Goal: Task Accomplishment & Management: Use online tool/utility

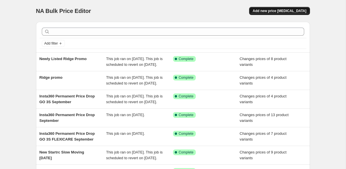
click at [272, 11] on span "Add new price [MEDICAL_DATA]" at bounding box center [279, 11] width 54 height 5
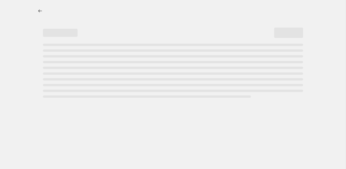
select select "percentage"
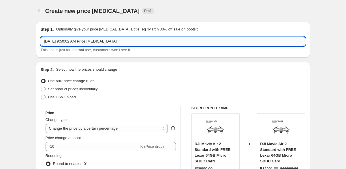
click at [64, 44] on input "[DATE] 9:50:02 AM Price [MEDICAL_DATA]" at bounding box center [173, 41] width 264 height 9
type input "RingConn [DATE]-[DATE]"
click at [59, 90] on span "Set product prices individually" at bounding box center [73, 89] width 50 height 4
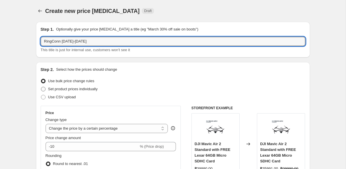
click at [41, 87] on input "Set product prices individually" at bounding box center [41, 87] width 0 height 0
radio input "true"
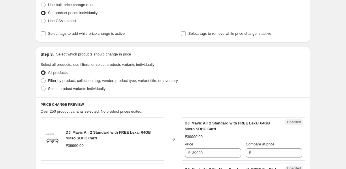
scroll to position [78, 0]
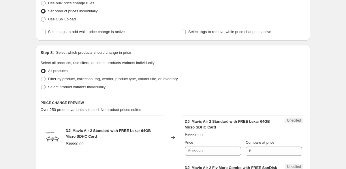
click at [105, 87] on span "Select product variants individually" at bounding box center [76, 87] width 57 height 4
click at [41, 85] on input "Select product variants individually" at bounding box center [41, 85] width 0 height 0
radio input "true"
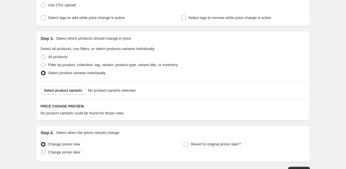
scroll to position [97, 0]
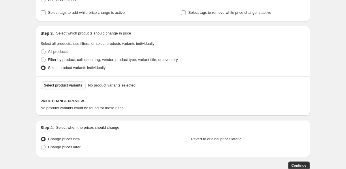
click at [74, 85] on span "Select product variants" at bounding box center [63, 85] width 38 height 5
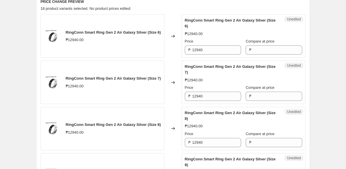
scroll to position [189, 0]
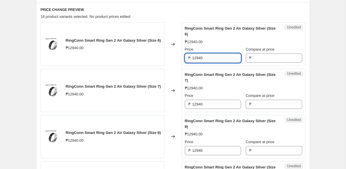
click at [208, 58] on input "12940" at bounding box center [216, 58] width 49 height 9
click at [253, 55] on input "Compare at price" at bounding box center [277, 58] width 49 height 9
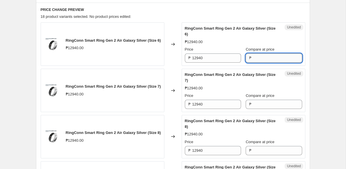
paste input "12940"
type input "12940"
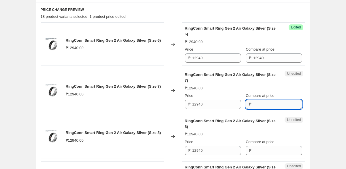
click at [253, 103] on input "Compare at price" at bounding box center [277, 104] width 49 height 9
paste input "12940"
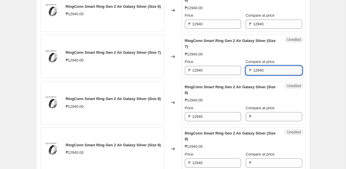
scroll to position [231, 0]
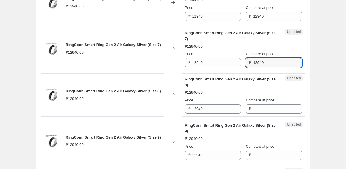
type input "12940"
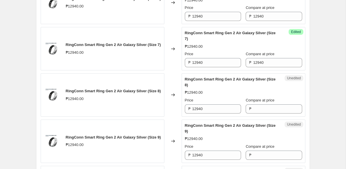
click at [251, 115] on div "Unedited RingConn Smart Ring Gen 2 Air Galaxy Silver (Size 8) ₱12940.00 Price ₱…" at bounding box center [243, 94] width 124 height 43
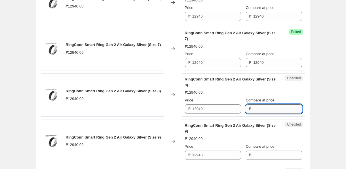
click at [253, 113] on input "Compare at price" at bounding box center [277, 109] width 49 height 9
paste input "12940"
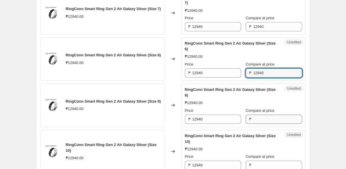
type input "12940"
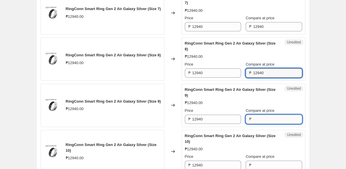
click at [253, 122] on input "Compare at price" at bounding box center [277, 119] width 49 height 9
paste input "12940"
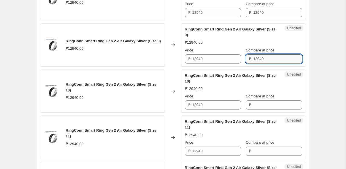
scroll to position [341, 0]
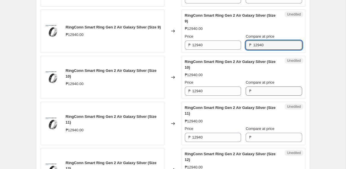
type input "12940"
click at [255, 90] on input "Compare at price" at bounding box center [277, 91] width 49 height 9
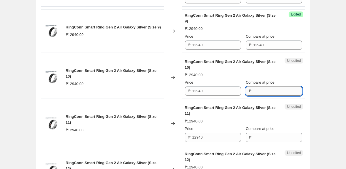
paste input "12940"
type input "12940"
click at [254, 133] on input "Compare at price" at bounding box center [277, 137] width 49 height 9
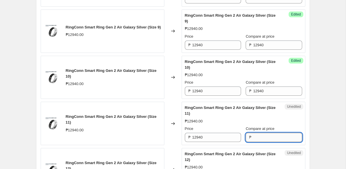
paste input "12940"
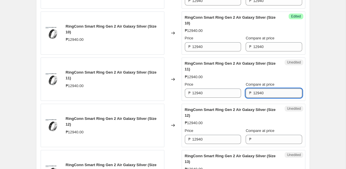
scroll to position [415, 0]
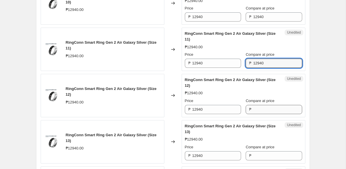
type input "12940"
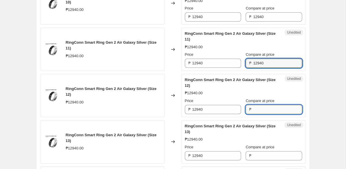
click at [254, 110] on input "Compare at price" at bounding box center [277, 109] width 49 height 9
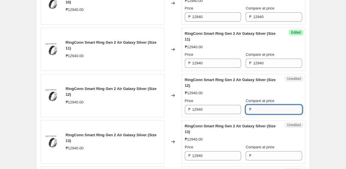
paste input "12940"
type input "12940"
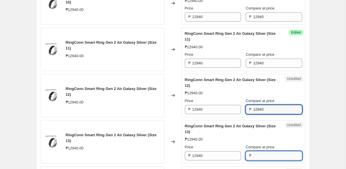
click at [253, 154] on input "Compare at price" at bounding box center [277, 155] width 49 height 9
paste input "12940"
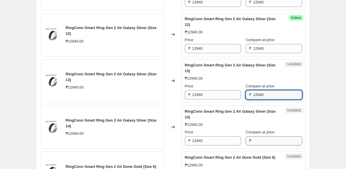
type input "12940"
click at [253, 141] on input "Compare at price" at bounding box center [277, 141] width 49 height 9
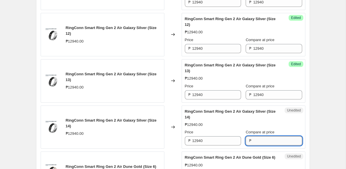
paste input "12940"
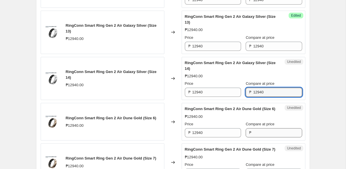
type input "12940"
click at [253, 137] on input "Compare at price" at bounding box center [277, 132] width 49 height 9
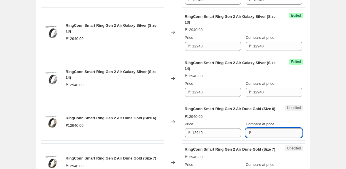
paste input "12940"
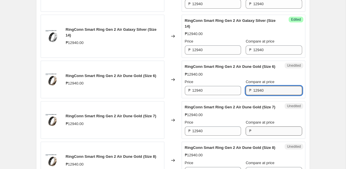
type input "12940"
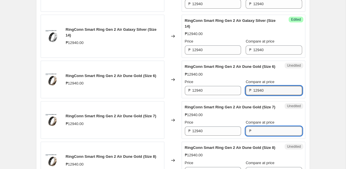
click at [253, 136] on input "Compare at price" at bounding box center [277, 131] width 49 height 9
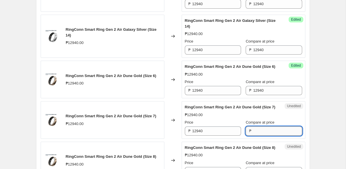
paste input "12940"
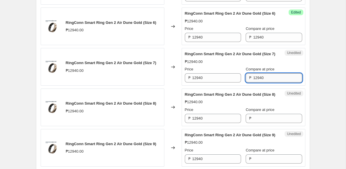
scroll to position [640, 0]
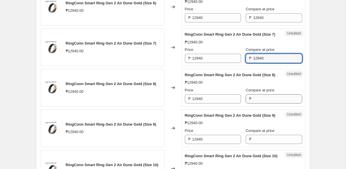
type input "12940"
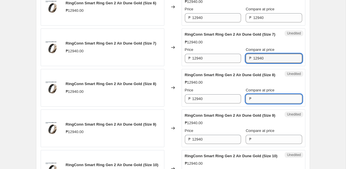
click at [253, 104] on input "Compare at price" at bounding box center [277, 98] width 49 height 9
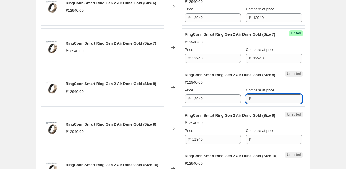
paste input "12940"
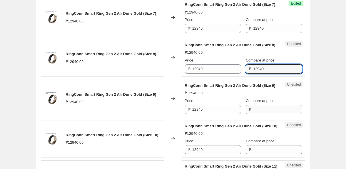
type input "12940"
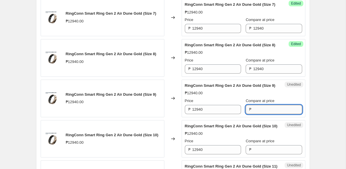
click at [254, 114] on input "Compare at price" at bounding box center [277, 109] width 49 height 9
paste input "12940"
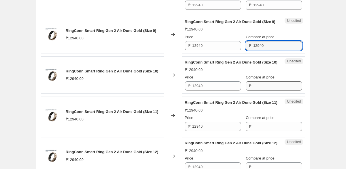
type input "12940"
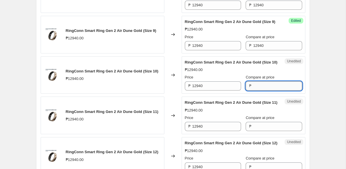
click at [254, 91] on input "Compare at price" at bounding box center [277, 86] width 49 height 9
paste input "12940"
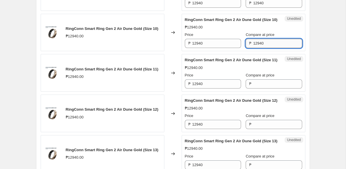
scroll to position [785, 0]
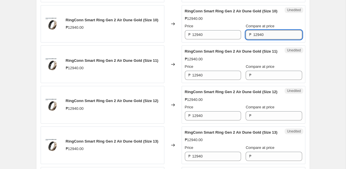
type input "12940"
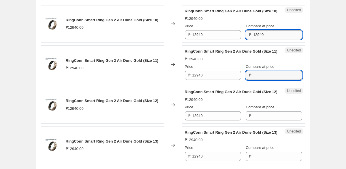
click at [254, 80] on input "Compare at price" at bounding box center [277, 75] width 49 height 9
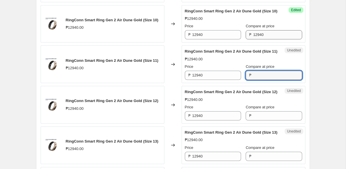
paste input "12940"
type input "12940"
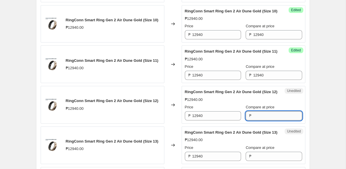
click at [253, 121] on input "Compare at price" at bounding box center [277, 115] width 49 height 9
paste input "12940"
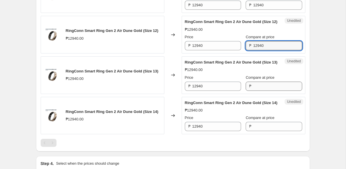
type input "12940"
click at [253, 91] on input "Compare at price" at bounding box center [277, 86] width 49 height 9
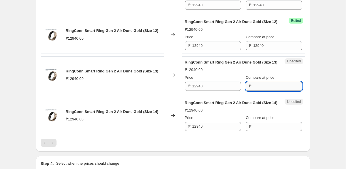
paste input "12940"
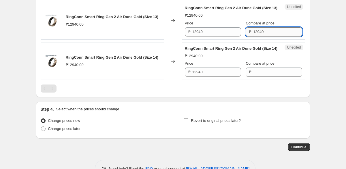
scroll to position [914, 0]
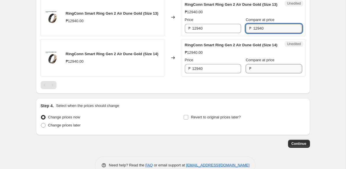
type input "12940"
click at [253, 73] on input "Compare at price" at bounding box center [277, 68] width 49 height 9
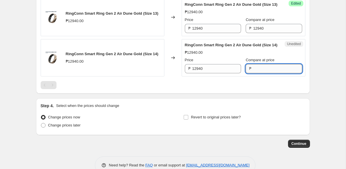
paste input "12940"
type input "12940"
click at [253, 89] on div at bounding box center [173, 85] width 264 height 8
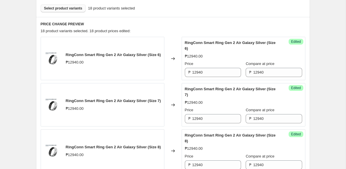
scroll to position [162, 0]
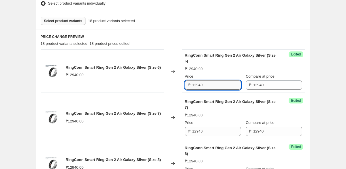
click at [216, 85] on input "12940" at bounding box center [216, 85] width 49 height 9
click at [216, 85] on input "11650" at bounding box center [216, 85] width 49 height 9
type input "11650"
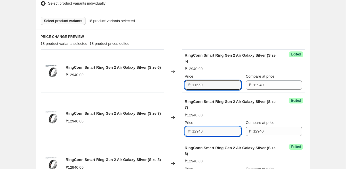
click at [209, 129] on input "12940" at bounding box center [216, 131] width 49 height 9
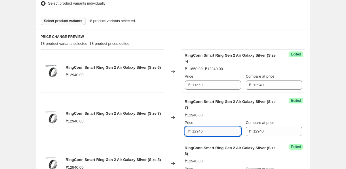
click at [209, 129] on input "12940" at bounding box center [216, 131] width 49 height 9
paste input "165"
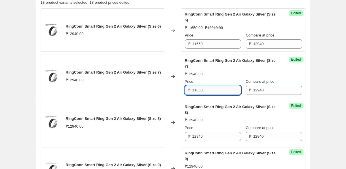
scroll to position [206, 0]
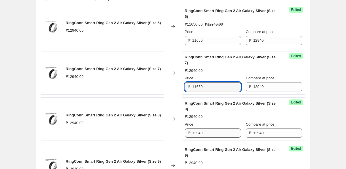
type input "11650"
click at [207, 136] on input "12940" at bounding box center [216, 133] width 49 height 9
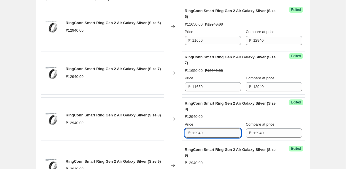
click at [207, 136] on input "12940" at bounding box center [216, 133] width 49 height 9
paste input "165"
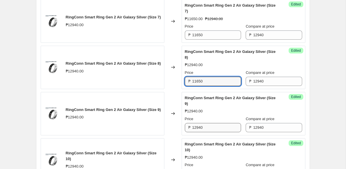
type input "11650"
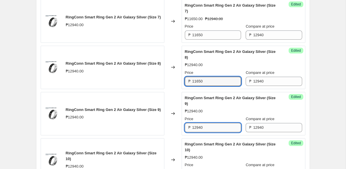
click at [208, 130] on input "12940" at bounding box center [216, 127] width 49 height 9
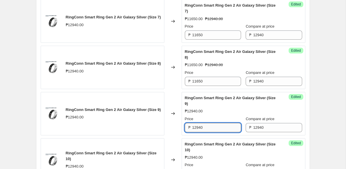
click at [208, 130] on input "12940" at bounding box center [216, 127] width 49 height 9
paste input "165"
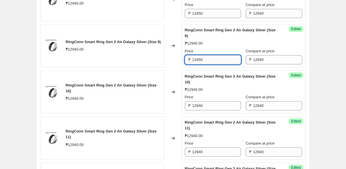
scroll to position [327, 0]
type input "11650"
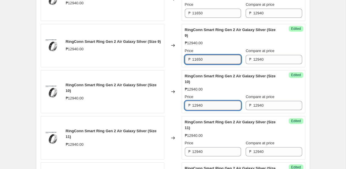
click at [209, 108] on input "12940" at bounding box center [216, 105] width 49 height 9
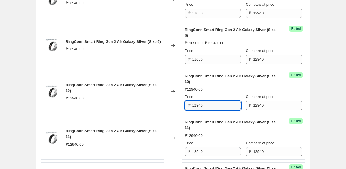
click at [209, 108] on input "12940" at bounding box center [216, 105] width 49 height 9
paste input "165"
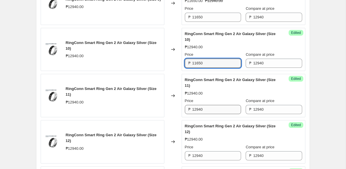
type input "11650"
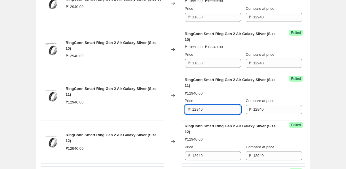
click at [204, 111] on input "12940" at bounding box center [216, 109] width 49 height 9
paste input "165"
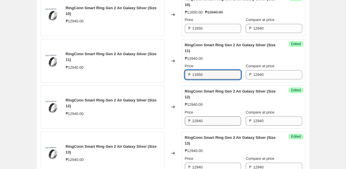
type input "11650"
click at [203, 122] on input "12940" at bounding box center [216, 121] width 49 height 9
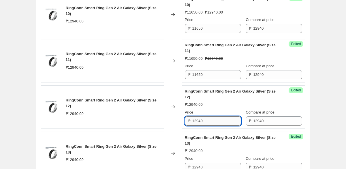
click at [203, 122] on input "12940" at bounding box center [216, 121] width 49 height 9
paste input "165"
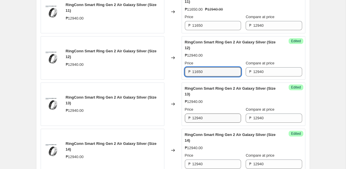
type input "11650"
click at [204, 118] on input "12940" at bounding box center [216, 118] width 49 height 9
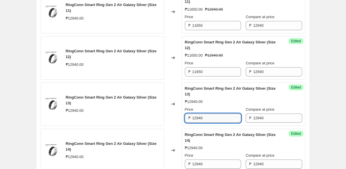
click at [204, 118] on input "12940" at bounding box center [216, 118] width 49 height 9
paste input "165"
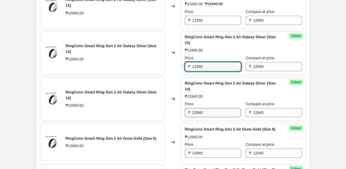
type input "11650"
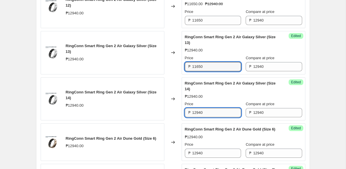
click at [205, 113] on input "12940" at bounding box center [216, 112] width 49 height 9
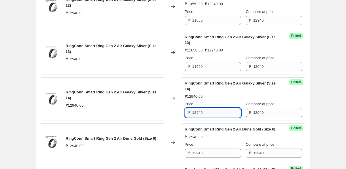
click at [205, 113] on input "12940" at bounding box center [216, 112] width 49 height 9
paste input "165"
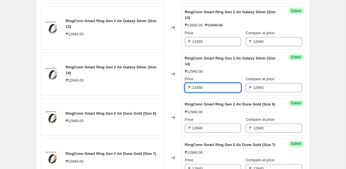
scroll to position [553, 0]
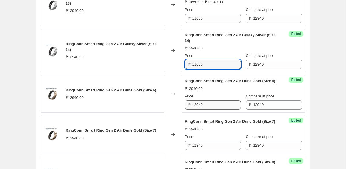
type input "11650"
click at [203, 110] on input "12940" at bounding box center [216, 105] width 49 height 9
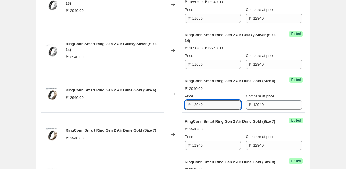
click at [203, 110] on input "12940" at bounding box center [216, 105] width 49 height 9
paste input "165"
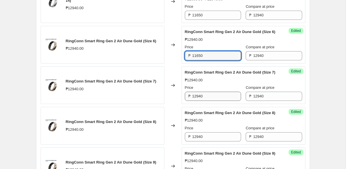
type input "11650"
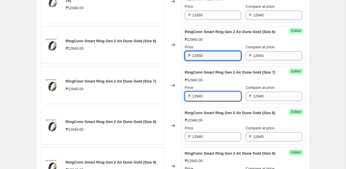
click at [203, 101] on input "12940" at bounding box center [216, 96] width 49 height 9
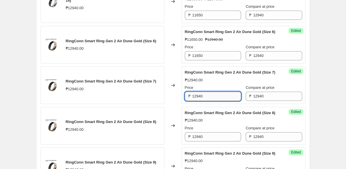
click at [203, 101] on input "12940" at bounding box center [216, 96] width 49 height 9
paste input "165"
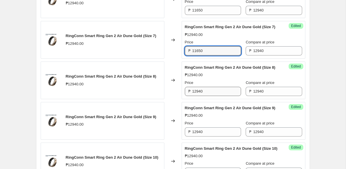
type input "11650"
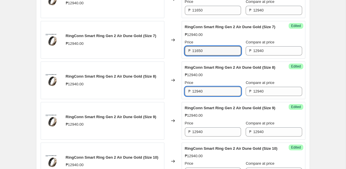
click at [202, 96] on input "12940" at bounding box center [216, 91] width 49 height 9
paste input "165"
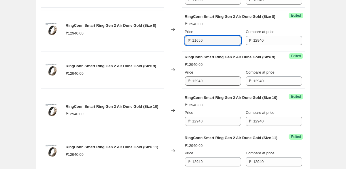
type input "11650"
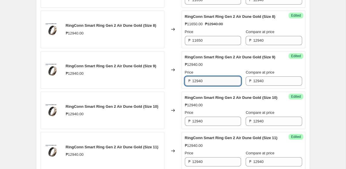
click at [202, 86] on input "12940" at bounding box center [216, 81] width 49 height 9
paste input "165"
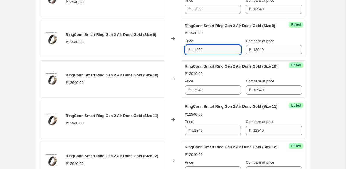
scroll to position [745, 0]
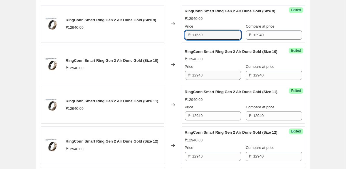
type input "11650"
click at [201, 80] on input "12940" at bounding box center [216, 75] width 49 height 9
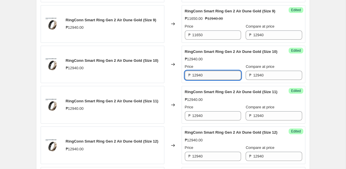
paste
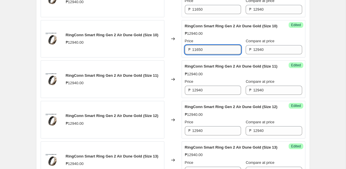
scroll to position [777, 0]
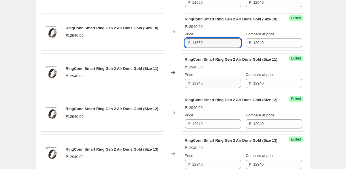
type input "11650"
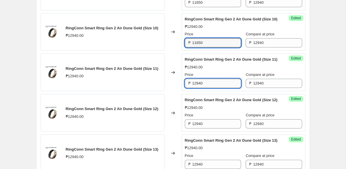
click at [200, 88] on input "12940" at bounding box center [216, 83] width 49 height 9
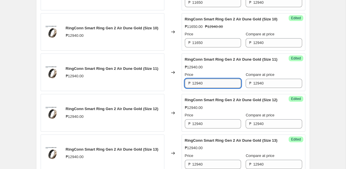
click at [200, 88] on input "12940" at bounding box center [216, 83] width 49 height 9
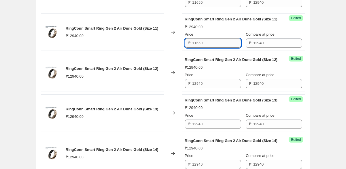
scroll to position [839, 0]
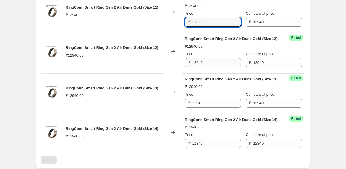
type input "11650"
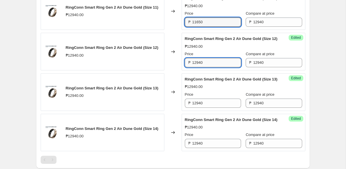
click at [201, 67] on input "12940" at bounding box center [216, 62] width 49 height 9
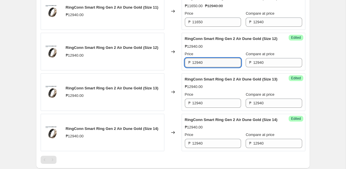
click at [201, 67] on input "12940" at bounding box center [216, 62] width 49 height 9
type input "11650"
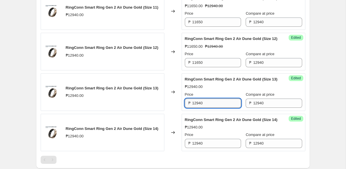
click at [202, 108] on input "12940" at bounding box center [216, 103] width 49 height 9
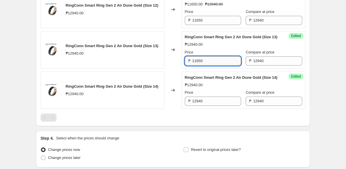
scroll to position [910, 0]
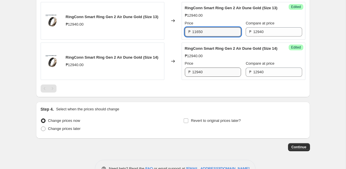
type input "11650"
click at [203, 77] on input "12940" at bounding box center [216, 72] width 49 height 9
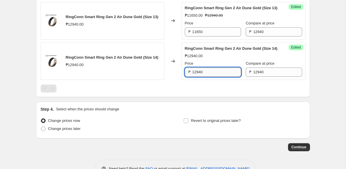
click at [203, 77] on input "12940" at bounding box center [216, 72] width 49 height 9
type input "11650"
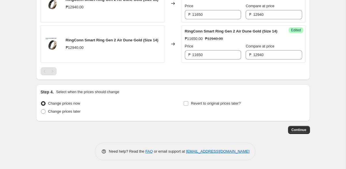
scroll to position [979, 0]
click at [47, 110] on label "Change prices later" at bounding box center [61, 112] width 40 height 8
click at [41, 110] on input "Change prices later" at bounding box center [41, 109] width 0 height 0
radio input "true"
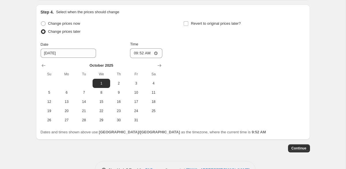
scroll to position [1016, 0]
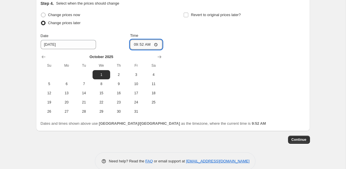
click at [137, 50] on input "09:52" at bounding box center [146, 45] width 32 height 10
click at [143, 50] on input "09:52" at bounding box center [146, 45] width 32 height 10
click at [156, 50] on input "09:52" at bounding box center [146, 45] width 32 height 10
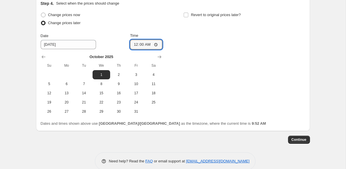
type input "00:00"
click at [194, 104] on div "Change prices now Change prices later Date [DATE] Time 00:00 [DATE] Su Mo Tu We…" at bounding box center [173, 63] width 264 height 105
click at [188, 19] on label "Revert to original prices later?" at bounding box center [211, 15] width 57 height 8
click at [188, 17] on input "Revert to original prices later?" at bounding box center [185, 15] width 5 height 5
checkbox input "true"
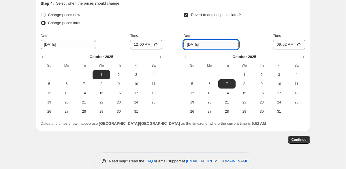
click at [203, 49] on input "[DATE]" at bounding box center [210, 44] width 55 height 9
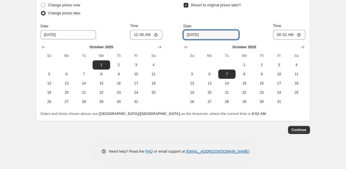
scroll to position [1041, 0]
click at [300, 50] on icon "Show next month, November 2025" at bounding box center [302, 47] width 6 height 6
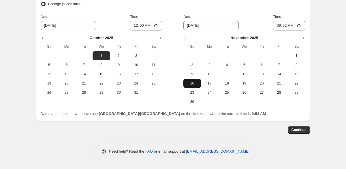
click at [198, 88] on button "16" at bounding box center [191, 83] width 17 height 9
type input "[DATE]"
click at [287, 31] on input "09:52" at bounding box center [289, 26] width 32 height 10
click at [298, 31] on input "09:52" at bounding box center [289, 26] width 32 height 10
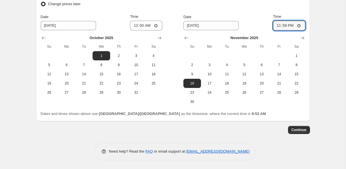
type input "23:59"
click at [295, 56] on div "Revert to original prices later? Date [DATE] Time 23:59 [DATE] Su Mo Tu We Th F…" at bounding box center [244, 49] width 122 height 115
click at [293, 132] on span "Continue" at bounding box center [298, 130] width 15 height 5
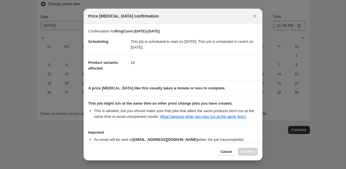
scroll to position [41, 0]
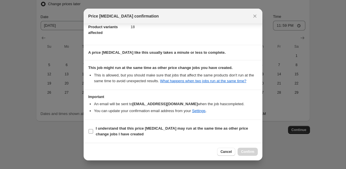
click at [98, 134] on b "I understand that this price [MEDICAL_DATA] may run at the same time as other p…" at bounding box center [172, 131] width 152 height 10
click at [93, 134] on input "I understand that this price [MEDICAL_DATA] may run at the same time as other p…" at bounding box center [90, 131] width 5 height 5
checkbox input "true"
click at [243, 151] on span "Confirm" at bounding box center [247, 152] width 13 height 5
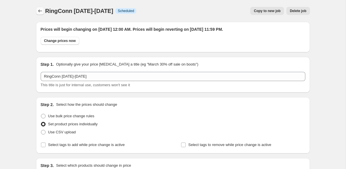
click at [36, 12] on button "Price change jobs" at bounding box center [40, 11] width 8 height 8
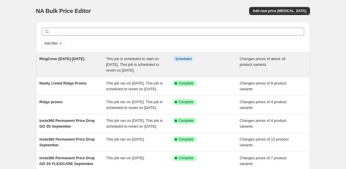
click at [85, 71] on div "RingConn [DATE]-[DATE]" at bounding box center [72, 64] width 67 height 17
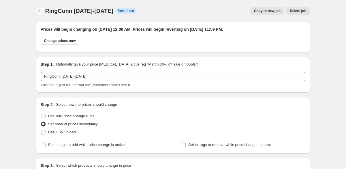
click at [37, 12] on icon "Price change jobs" at bounding box center [40, 11] width 6 height 6
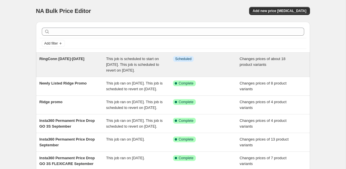
click at [72, 71] on div "RingConn [DATE]-[DATE]" at bounding box center [72, 64] width 67 height 17
